Goal: Transaction & Acquisition: Subscribe to service/newsletter

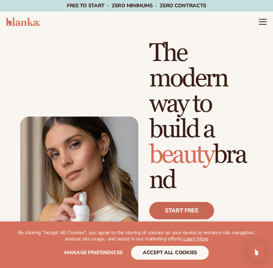
click at [175, 213] on link "Start free" at bounding box center [181, 210] width 65 height 17
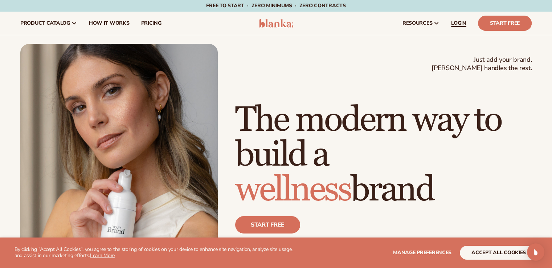
click at [273, 22] on span "LOGIN" at bounding box center [458, 23] width 15 height 6
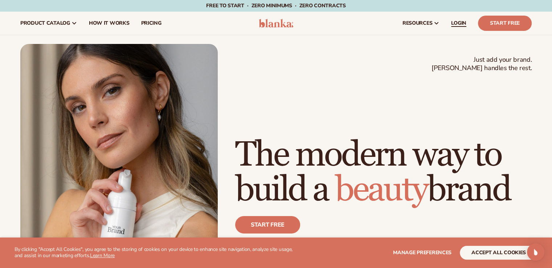
click at [273, 28] on link "LOGIN" at bounding box center [458, 23] width 27 height 23
